Goal: Task Accomplishment & Management: Complete application form

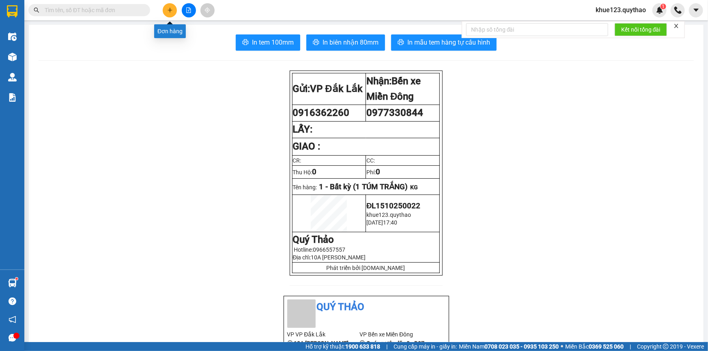
click at [172, 9] on icon "plus" at bounding box center [170, 10] width 6 height 6
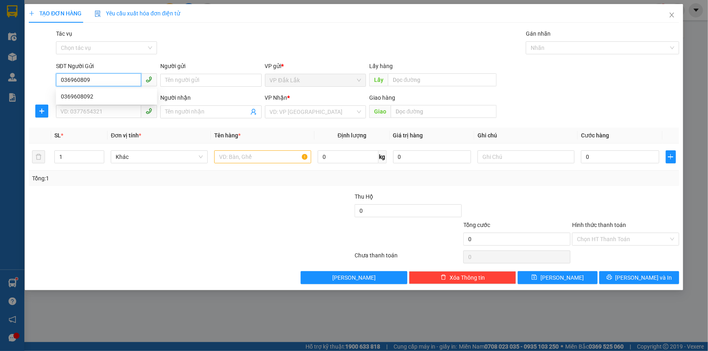
type input "0369608092"
click at [77, 96] on div "0369608092" at bounding box center [106, 96] width 91 height 9
type input "0877828668"
type input "0369608092"
click at [247, 159] on input "text" at bounding box center [262, 157] width 97 height 13
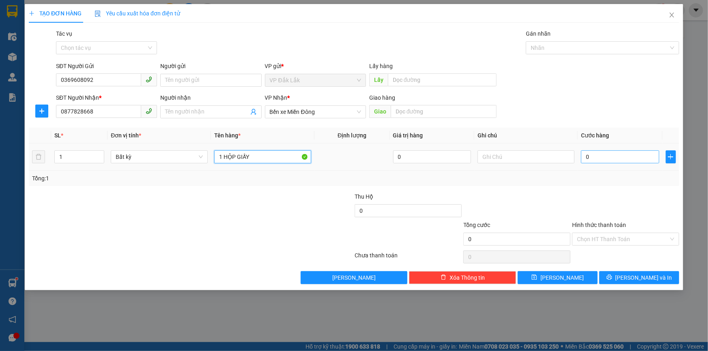
type input "1 HỘP GIẤY"
click at [611, 155] on input "0" at bounding box center [620, 157] width 78 height 13
type input "3"
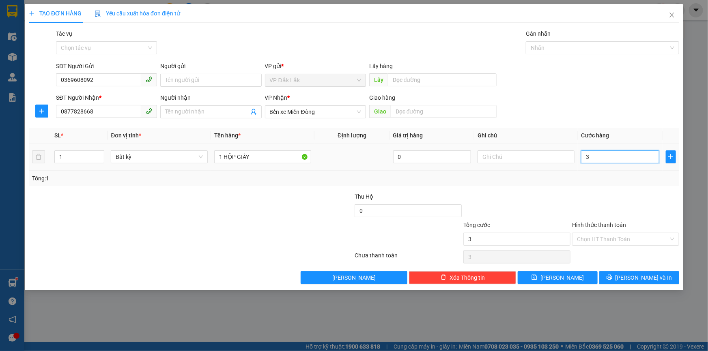
type input "30"
type input "300"
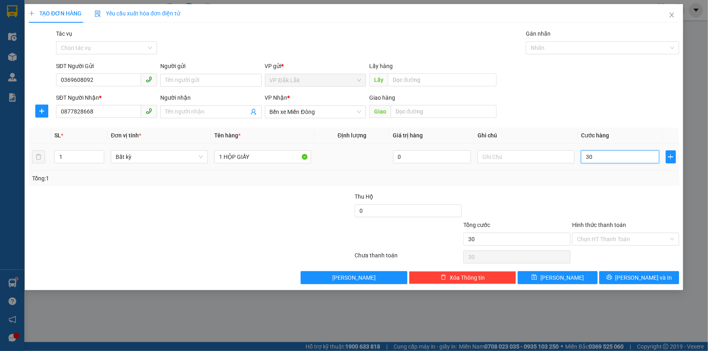
type input "300"
type input "3.000"
type input "30.000"
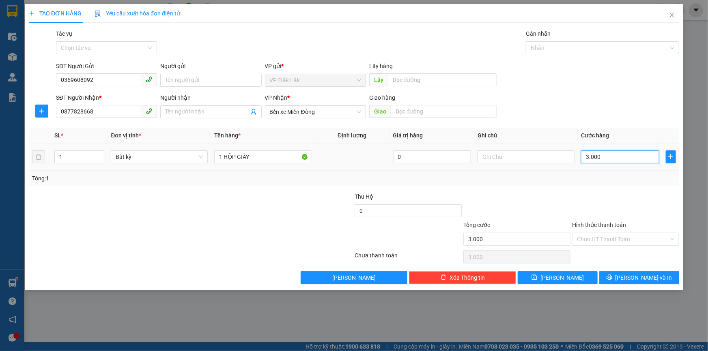
type input "30.000"
drag, startPoint x: 611, startPoint y: 241, endPoint x: 613, endPoint y: 247, distance: 5.7
click at [611, 242] on input "Hình thức thanh toán" at bounding box center [623, 239] width 92 height 12
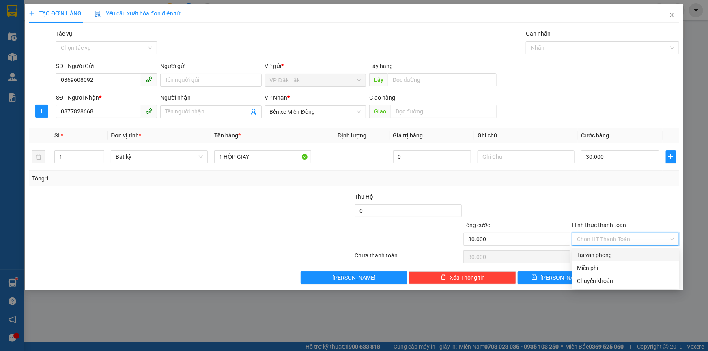
click at [600, 258] on div "Tại văn phòng" at bounding box center [625, 255] width 97 height 9
type input "0"
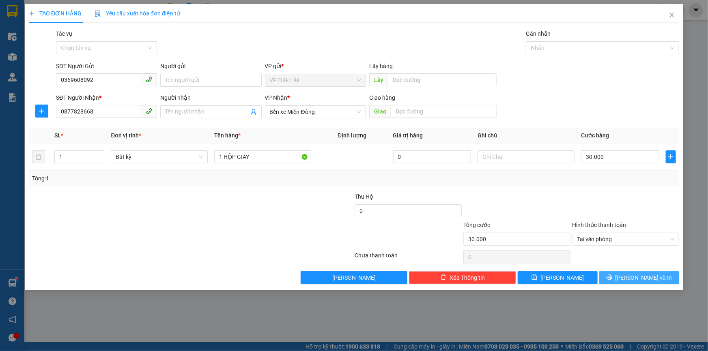
click at [647, 278] on span "[PERSON_NAME] và In" at bounding box center [643, 277] width 57 height 9
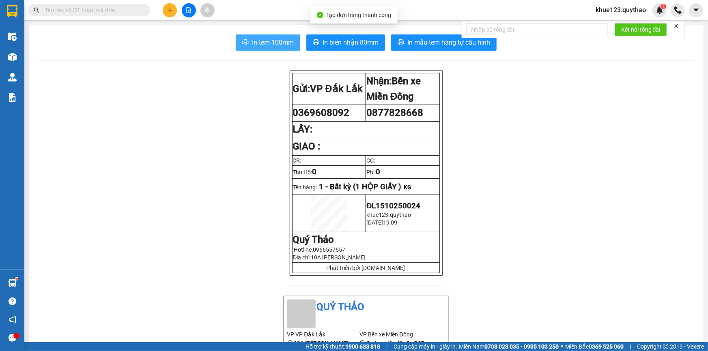
click at [275, 37] on span "In tem 100mm" at bounding box center [273, 42] width 42 height 10
